Goal: Navigation & Orientation: Find specific page/section

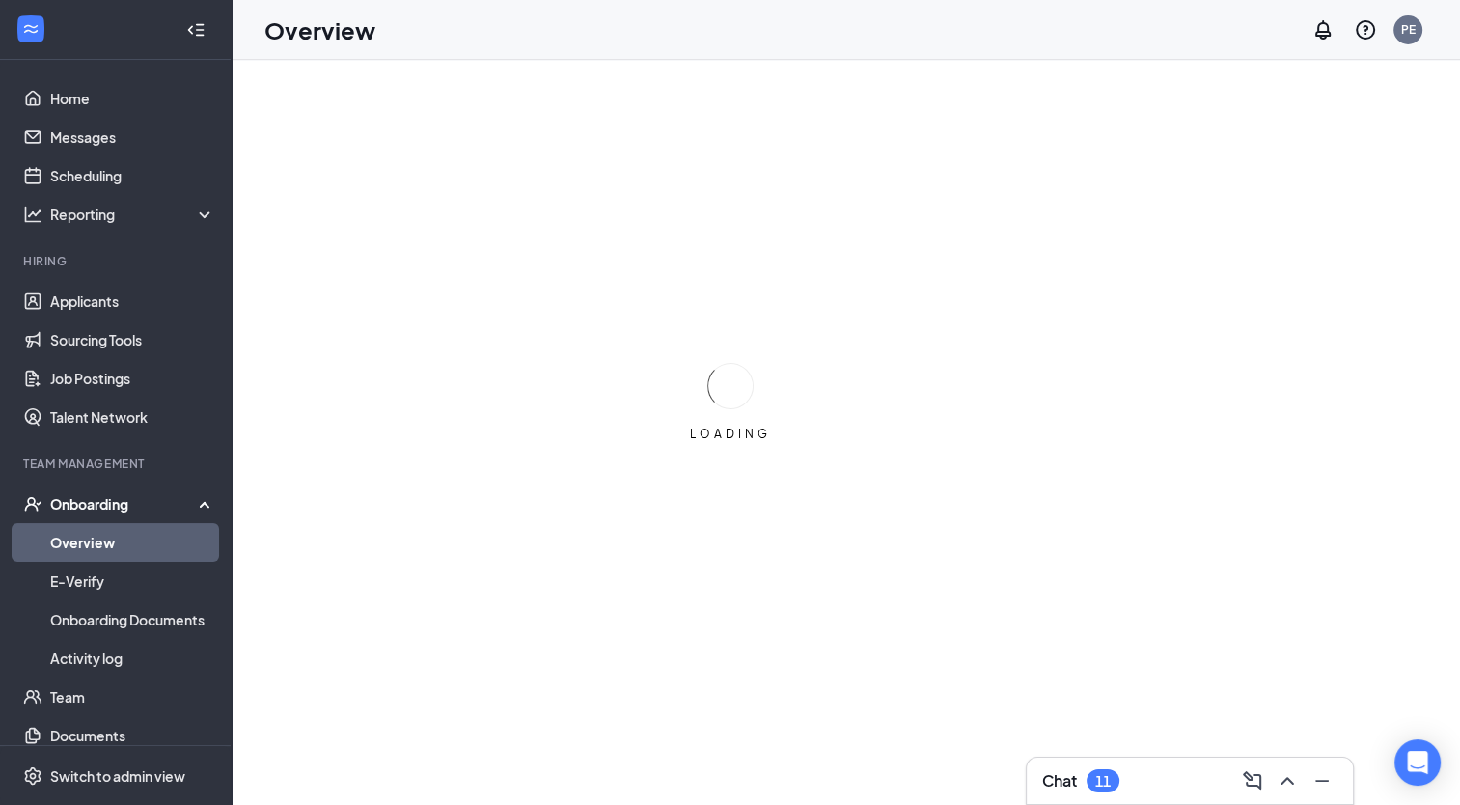
click at [74, 497] on div "Onboarding" at bounding box center [124, 503] width 149 height 19
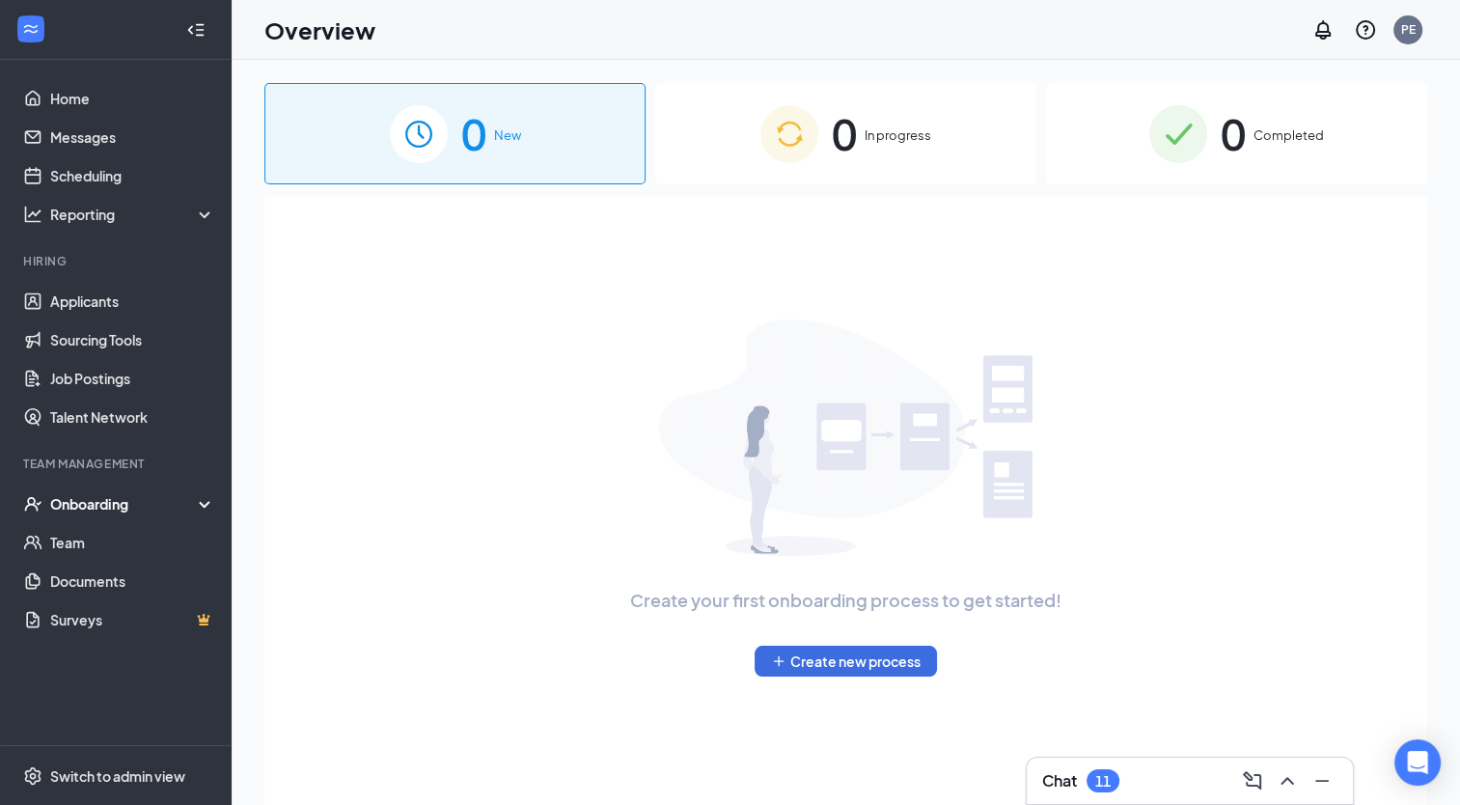
click at [74, 497] on div "Onboarding" at bounding box center [124, 503] width 149 height 19
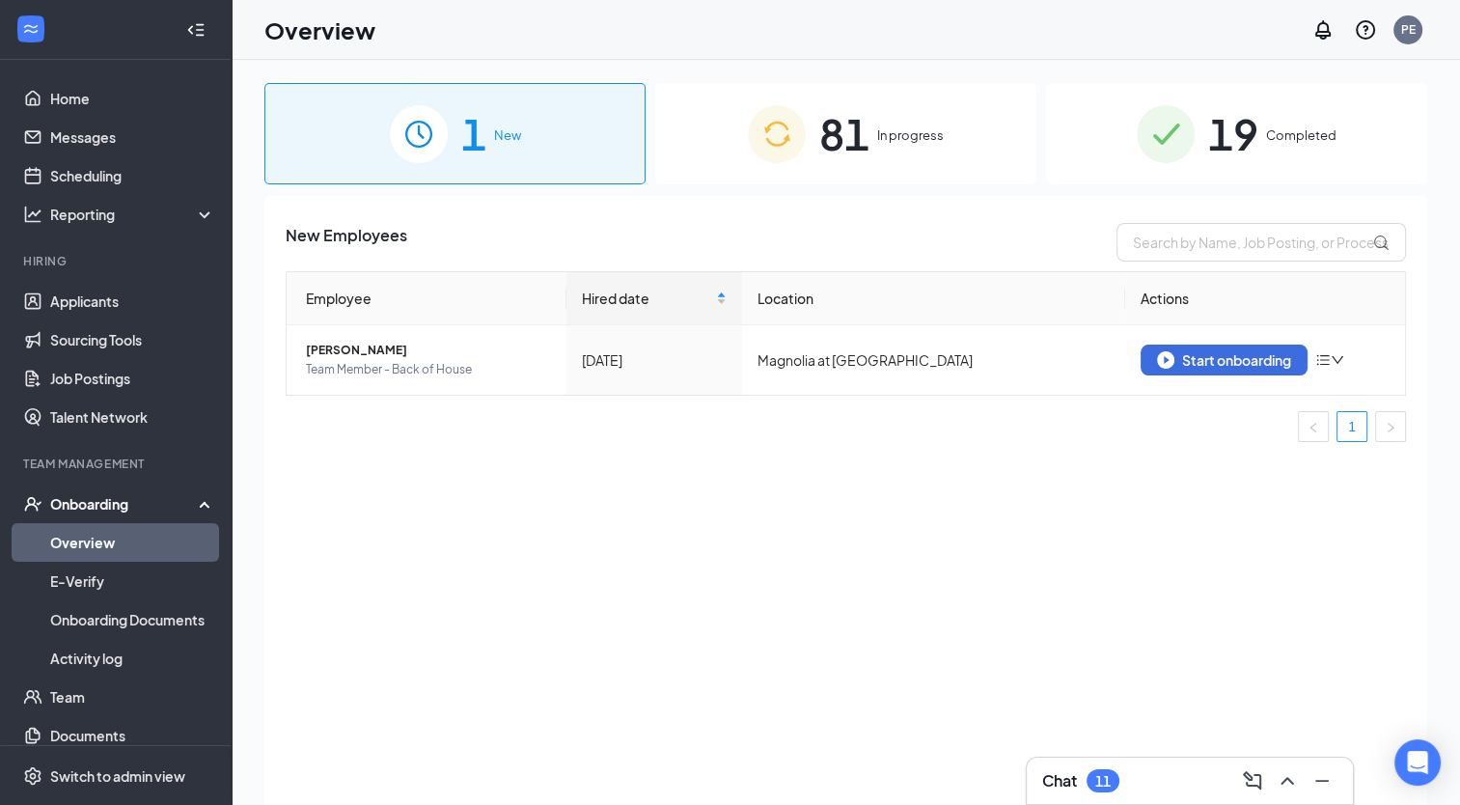
click at [825, 134] on span "81" at bounding box center [844, 133] width 50 height 67
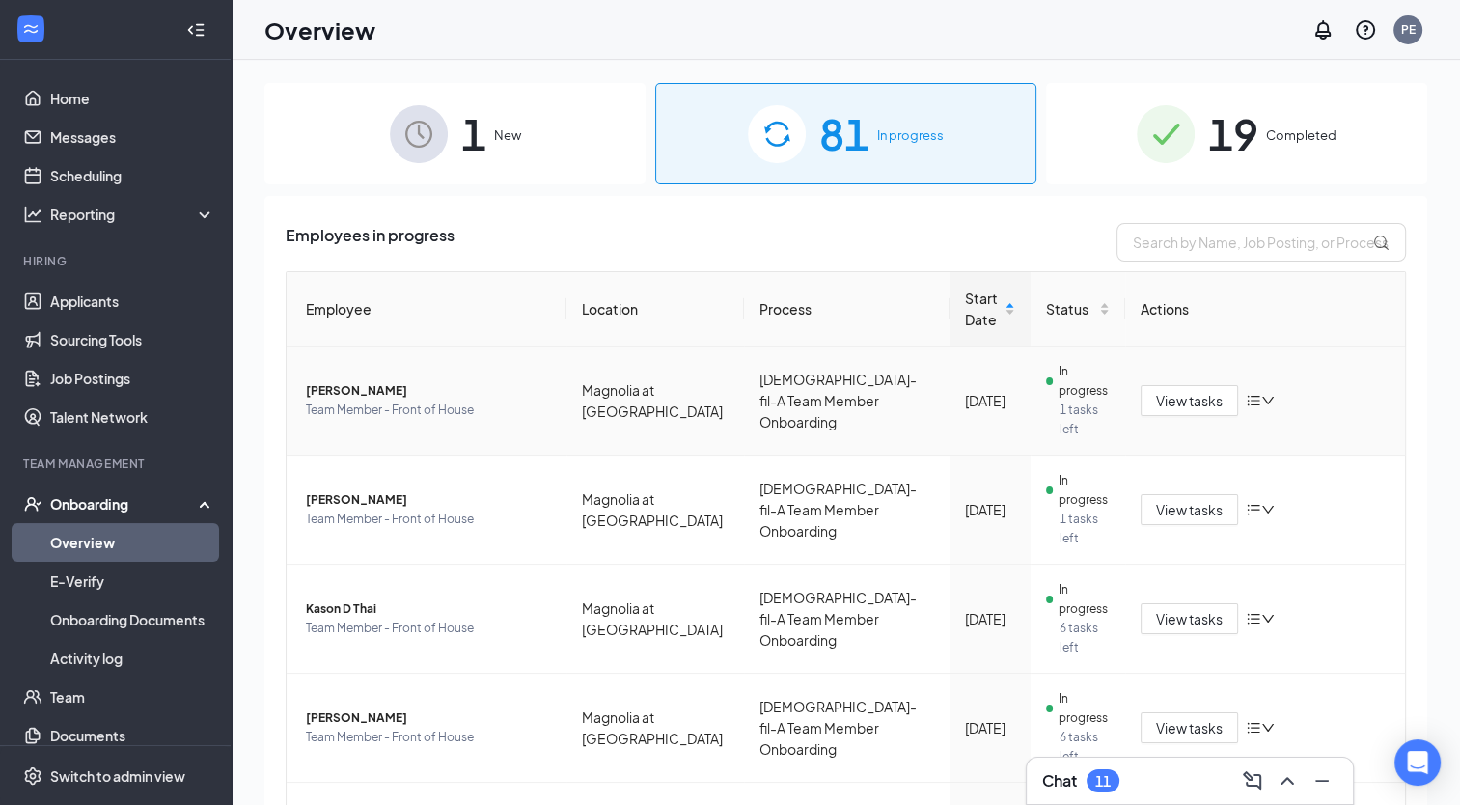
scroll to position [85, 0]
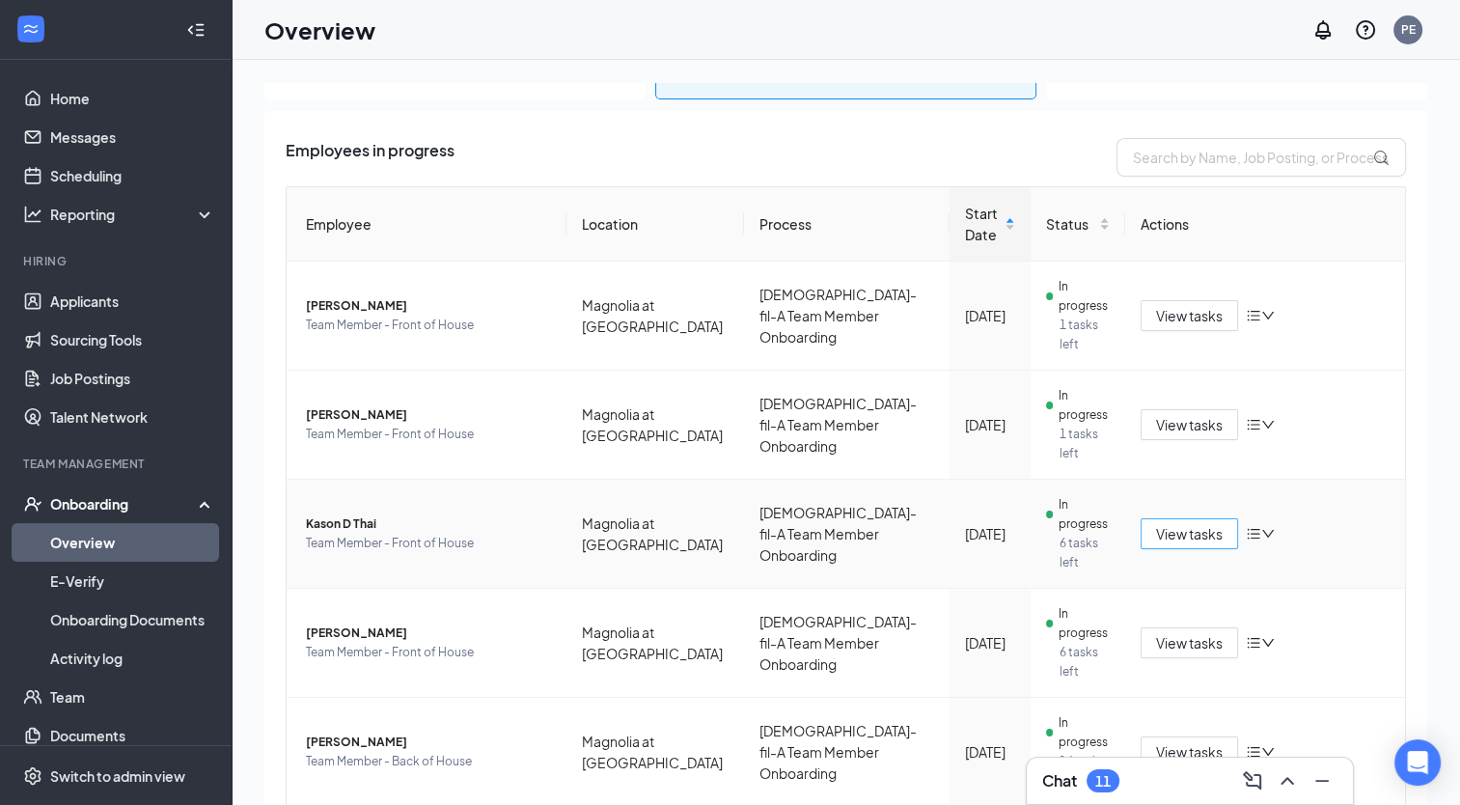
click at [1201, 523] on span "View tasks" at bounding box center [1189, 533] width 67 height 21
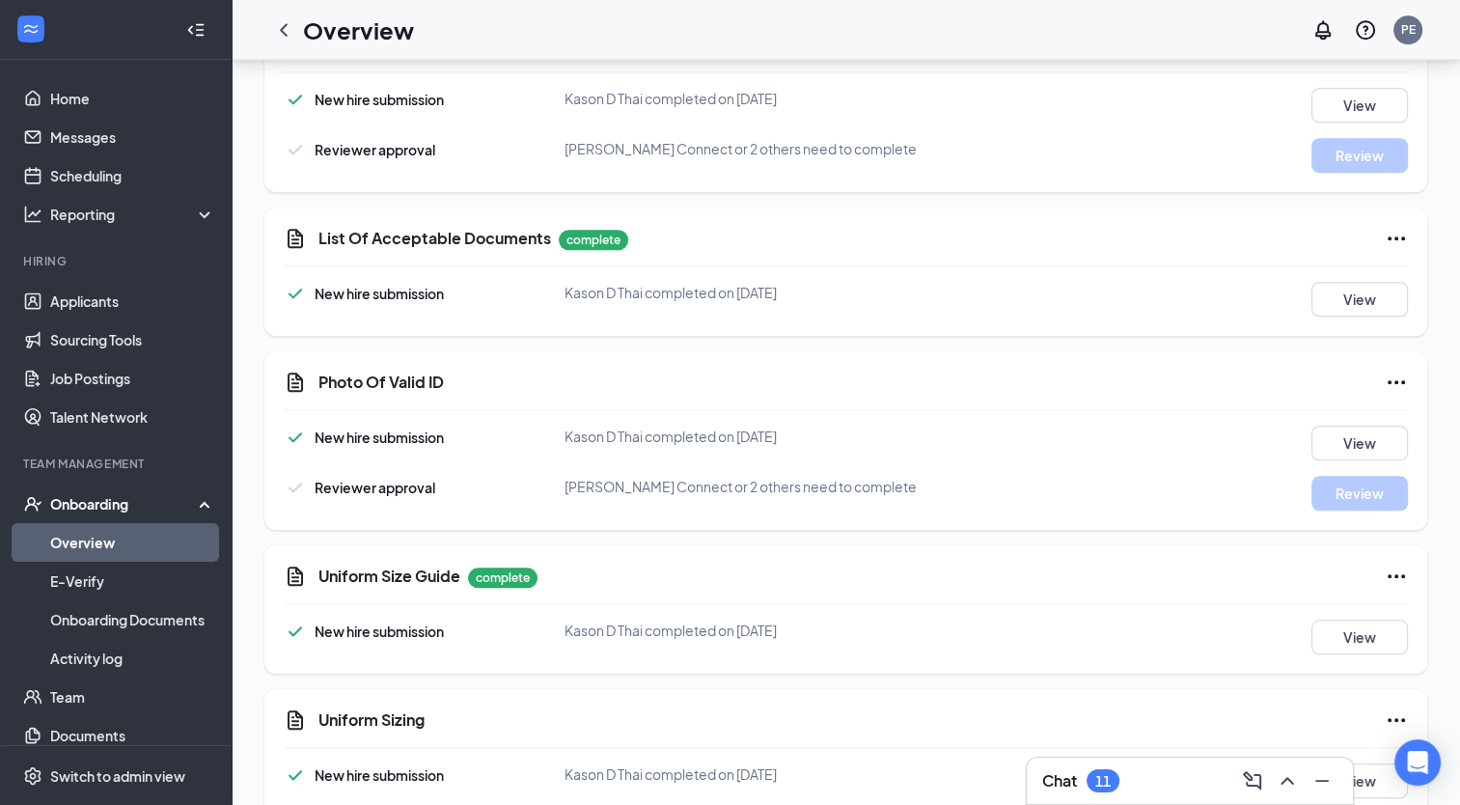
scroll to position [1708, 0]
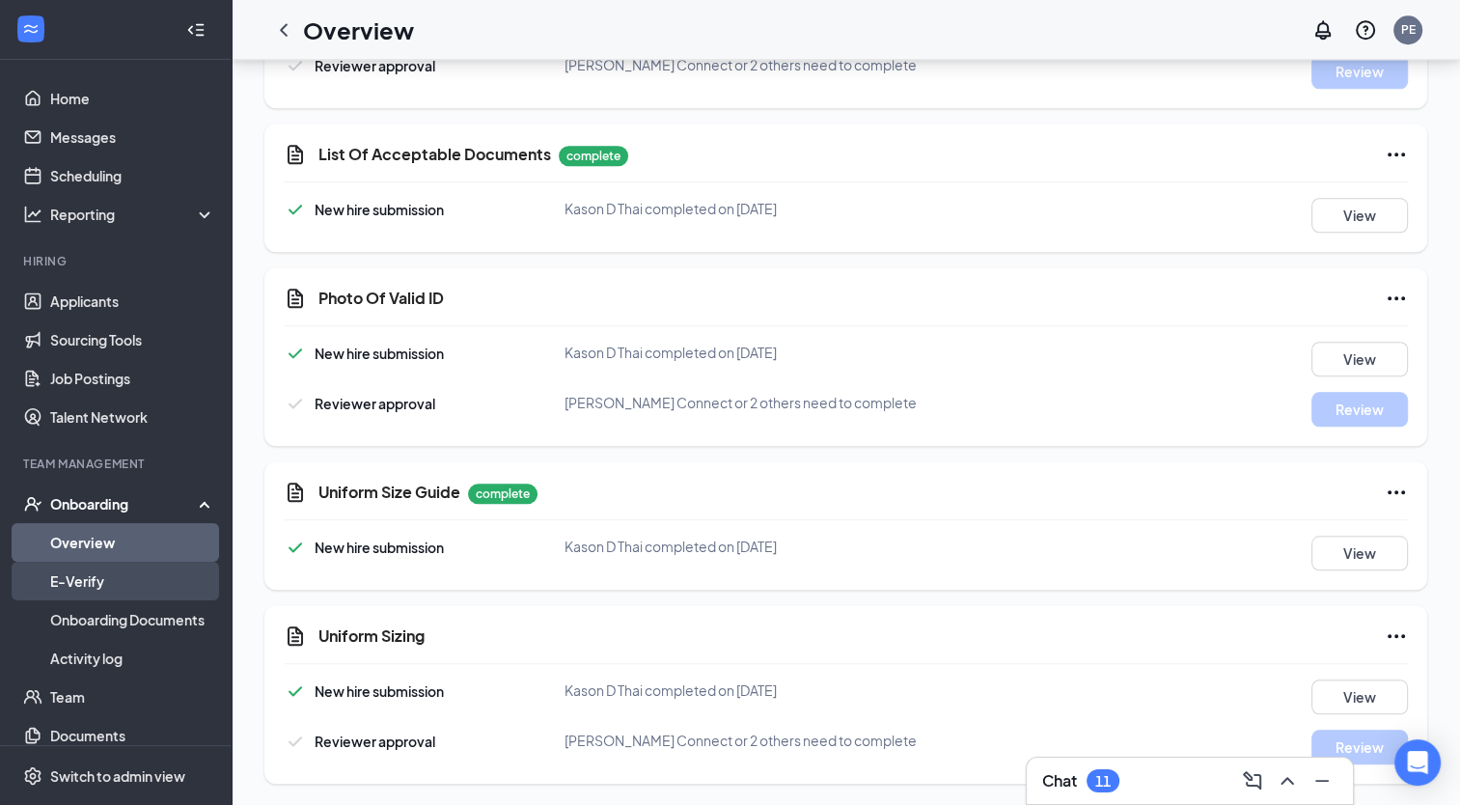
click at [139, 587] on link "E-Verify" at bounding box center [132, 580] width 165 height 39
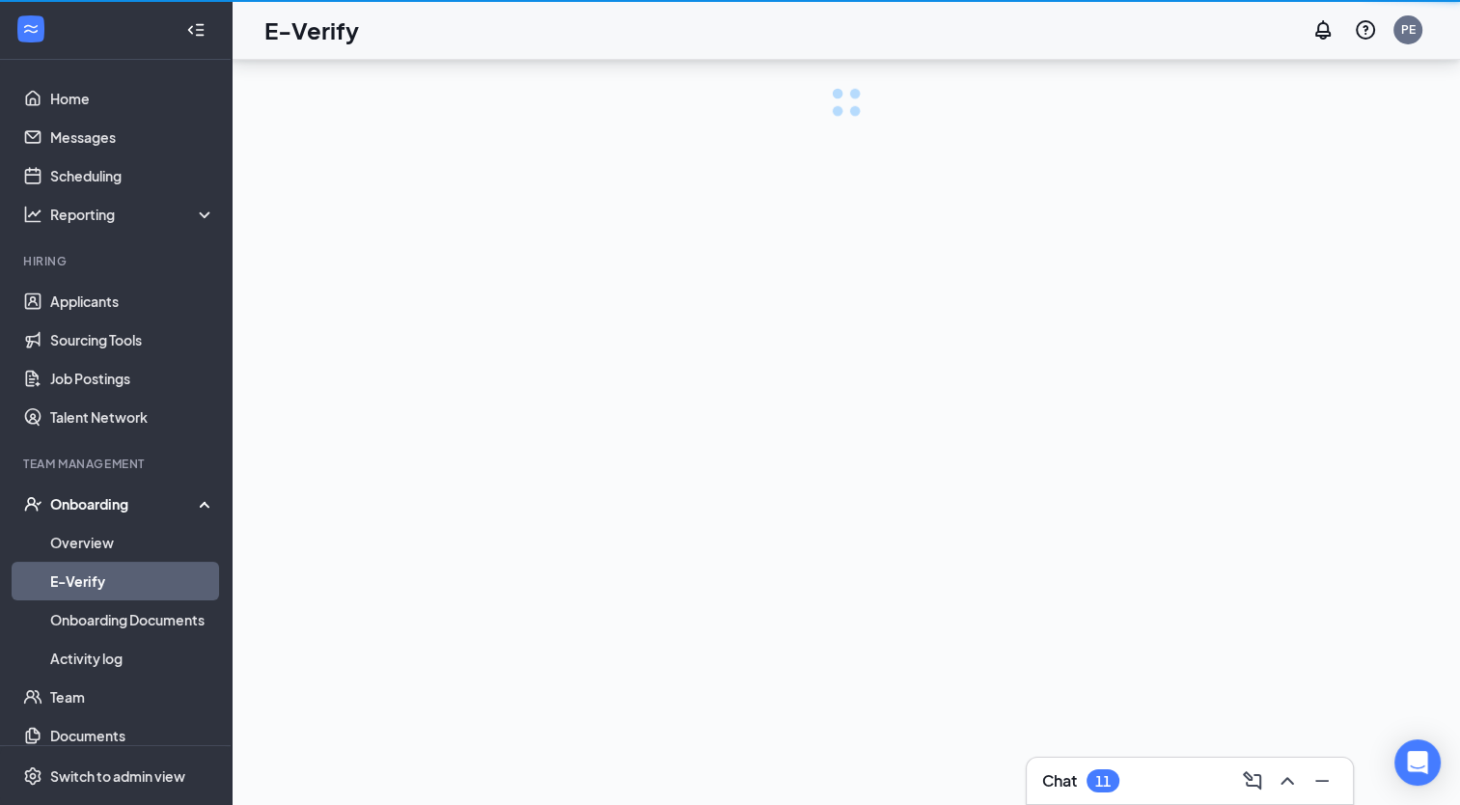
scroll to position [87, 0]
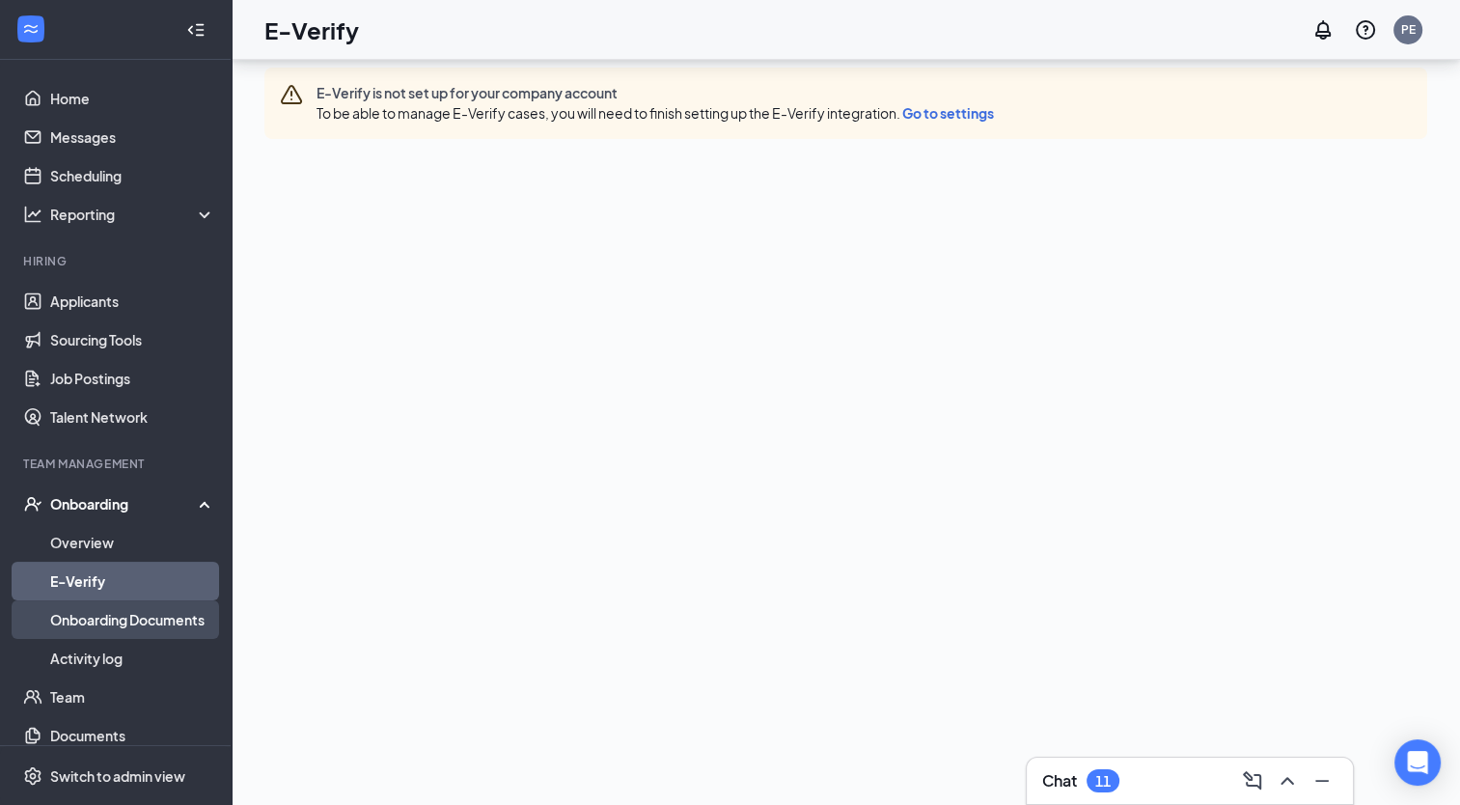
click at [145, 613] on link "Onboarding Documents" at bounding box center [132, 619] width 165 height 39
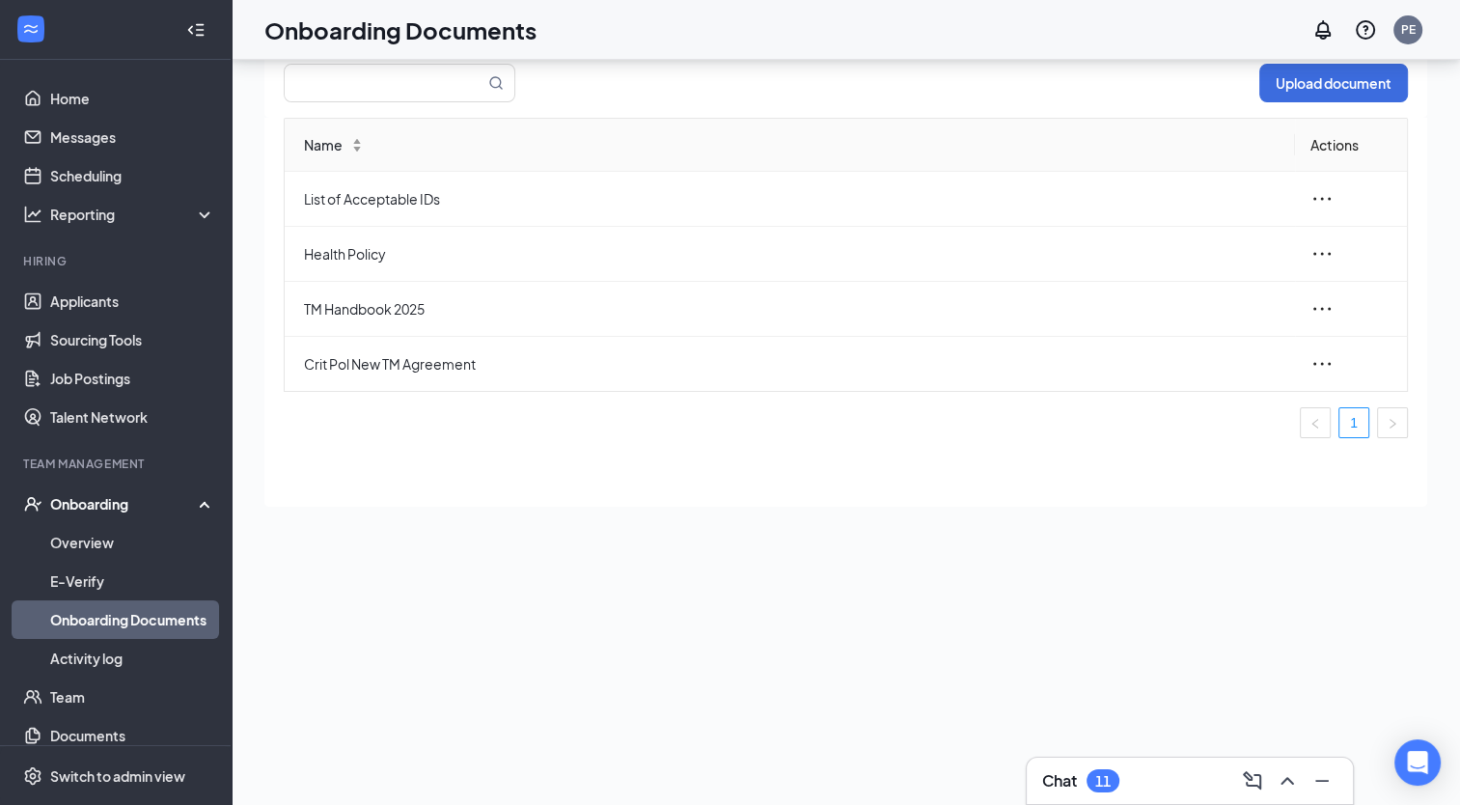
scroll to position [86, 0]
click at [99, 694] on link "Team" at bounding box center [132, 696] width 165 height 39
